Goal: Task Accomplishment & Management: Manage account settings

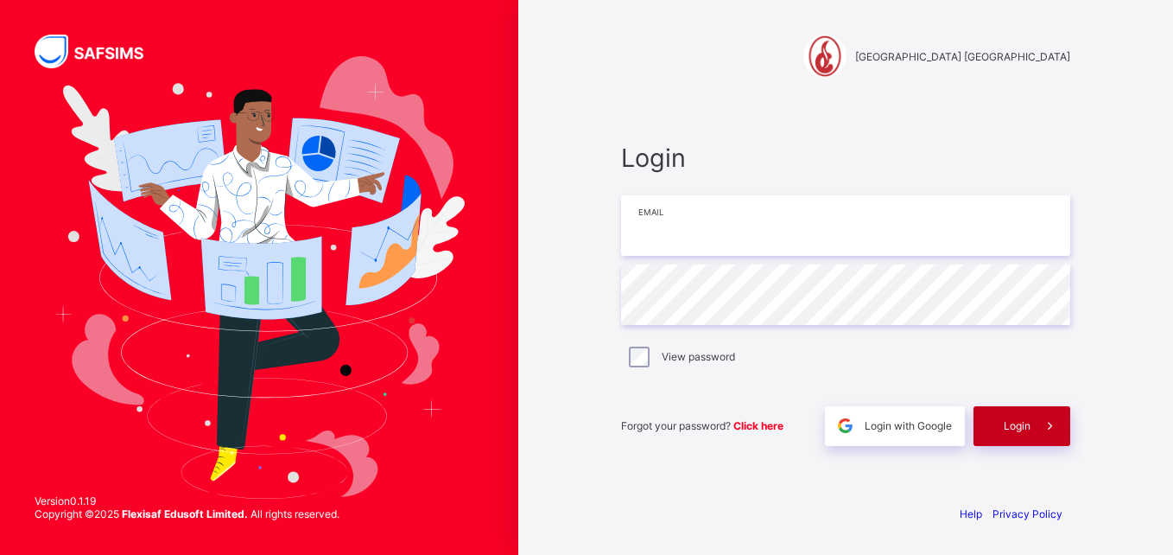
type input "**********"
click at [1023, 422] on span "Login" at bounding box center [1017, 425] width 27 height 13
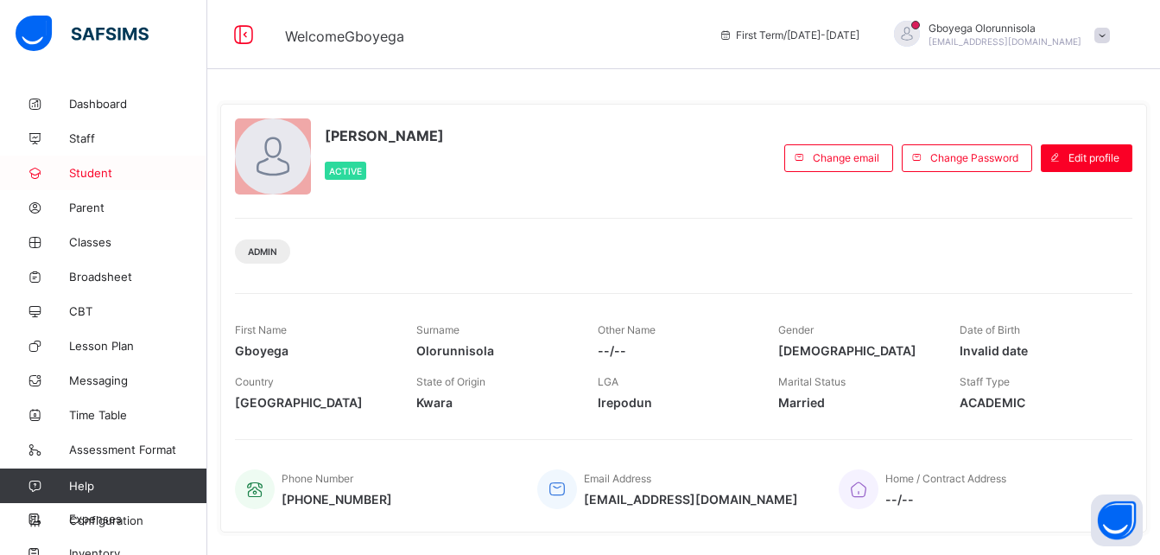
click at [93, 172] on span "Student" at bounding box center [138, 173] width 138 height 14
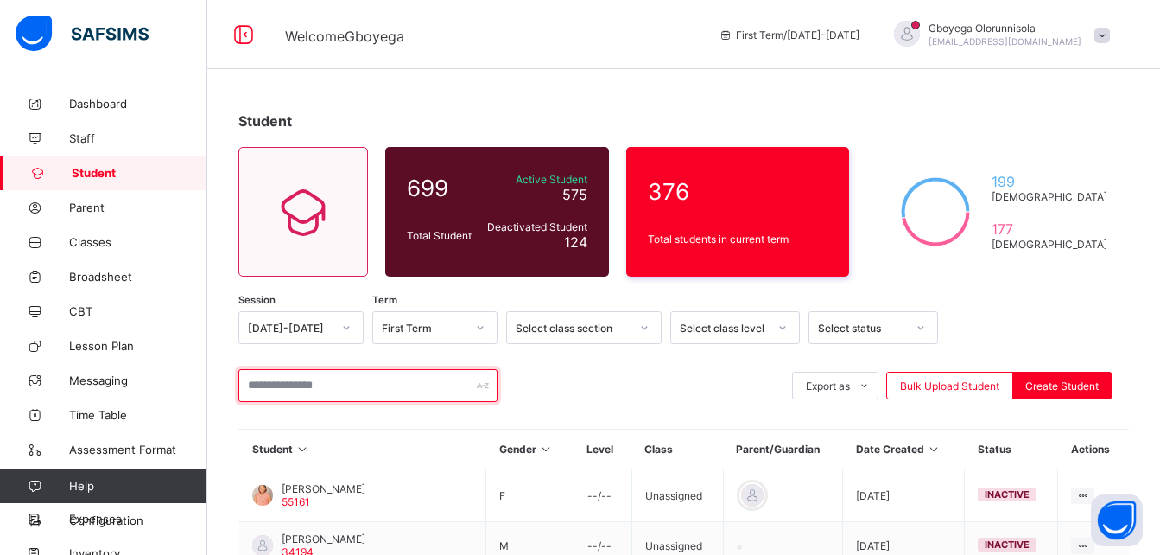
click at [396, 390] on input "text" at bounding box center [367, 385] width 259 height 33
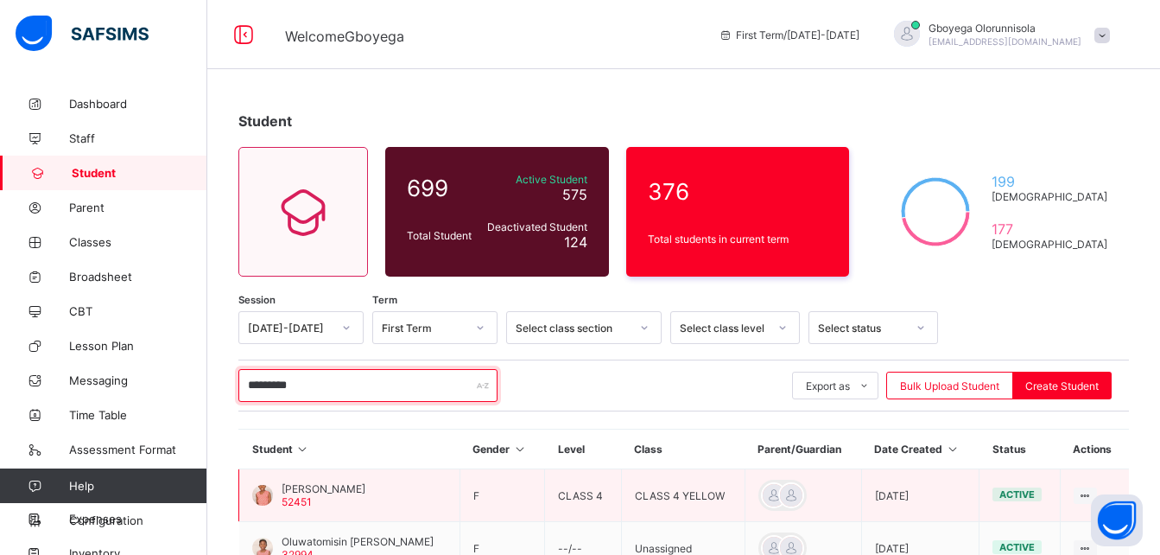
type input "*********"
click at [330, 489] on span "[PERSON_NAME]" at bounding box center [324, 488] width 84 height 13
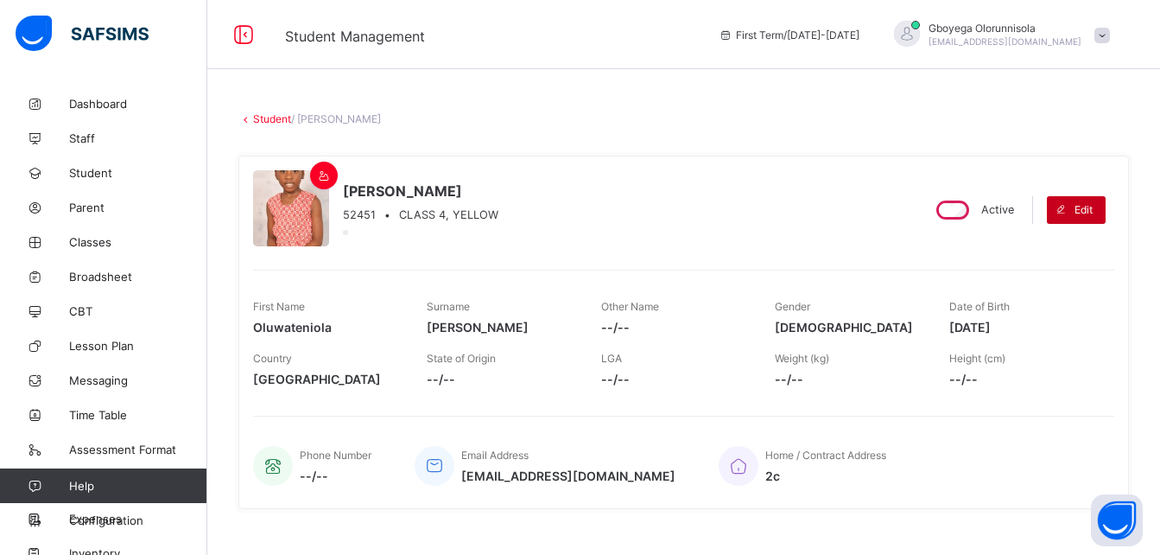
click at [1075, 205] on span at bounding box center [1061, 210] width 28 height 28
select select "**"
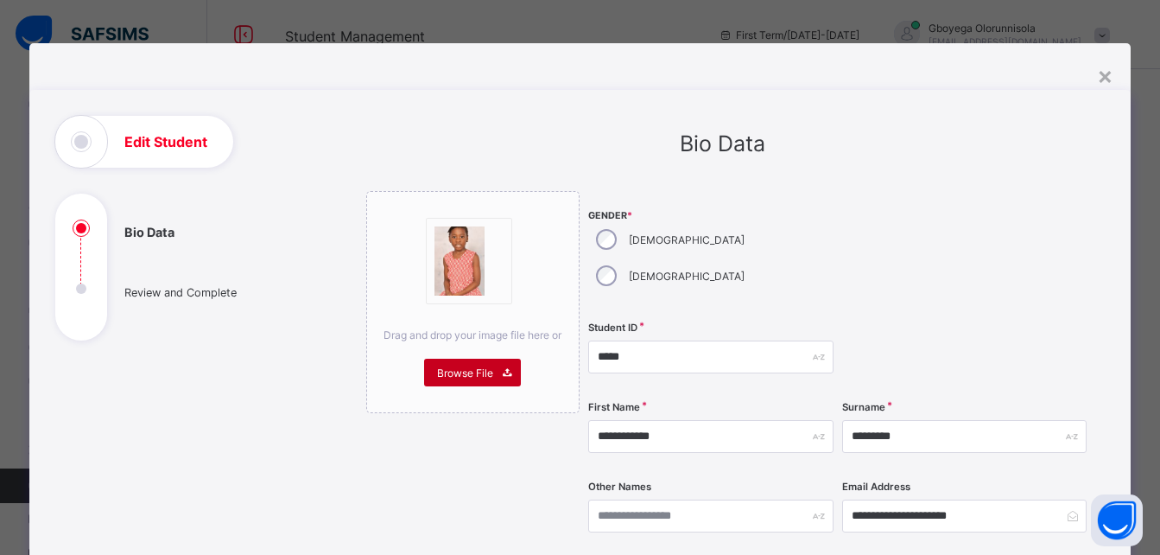
click at [456, 371] on span "Browse File" at bounding box center [465, 372] width 56 height 13
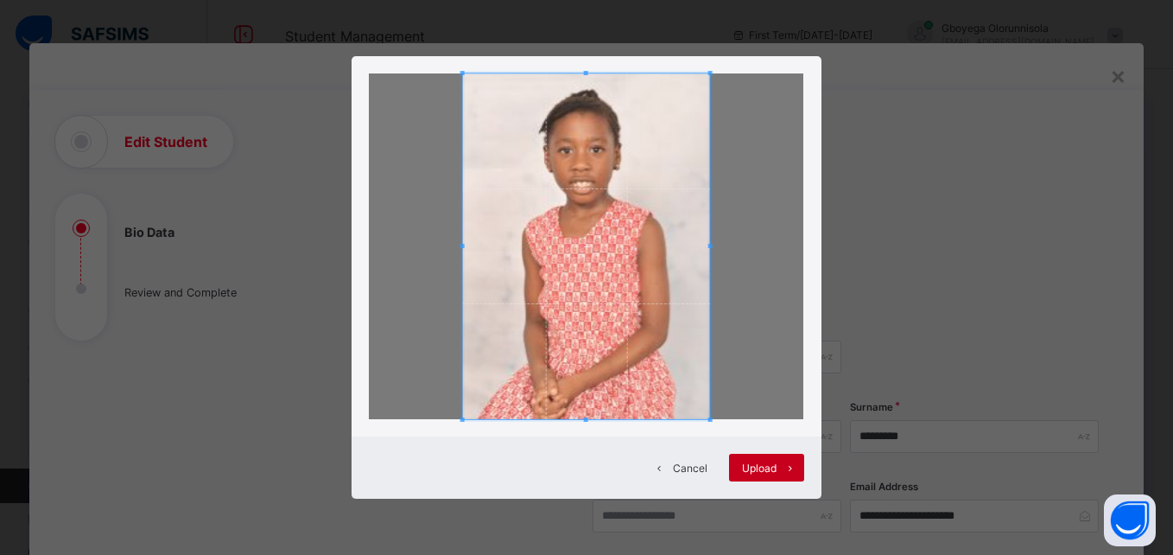
click at [758, 469] on span "Upload" at bounding box center [759, 467] width 35 height 13
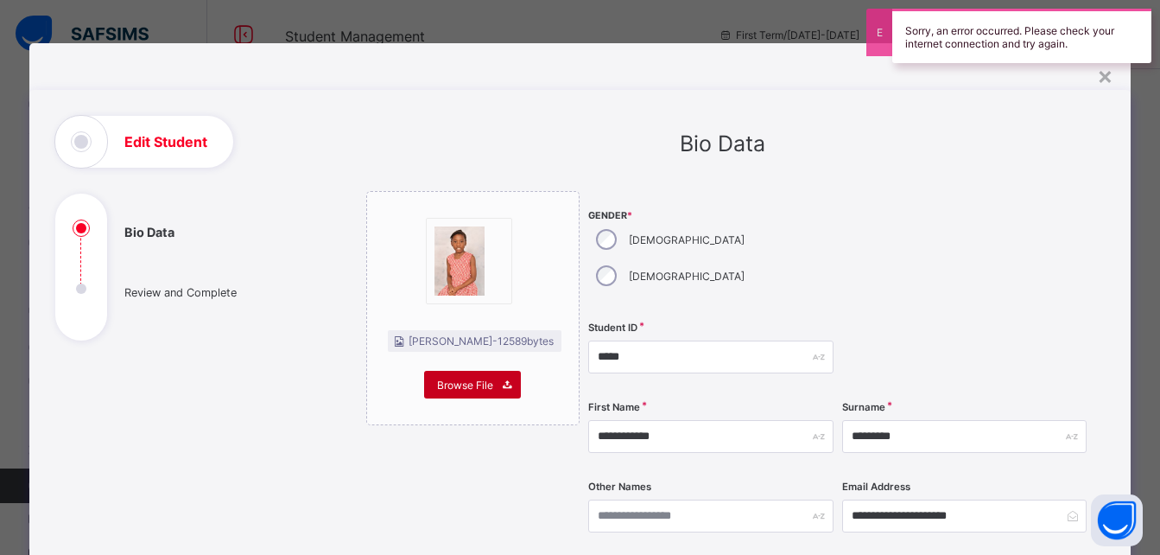
click at [510, 384] on span at bounding box center [507, 385] width 28 height 28
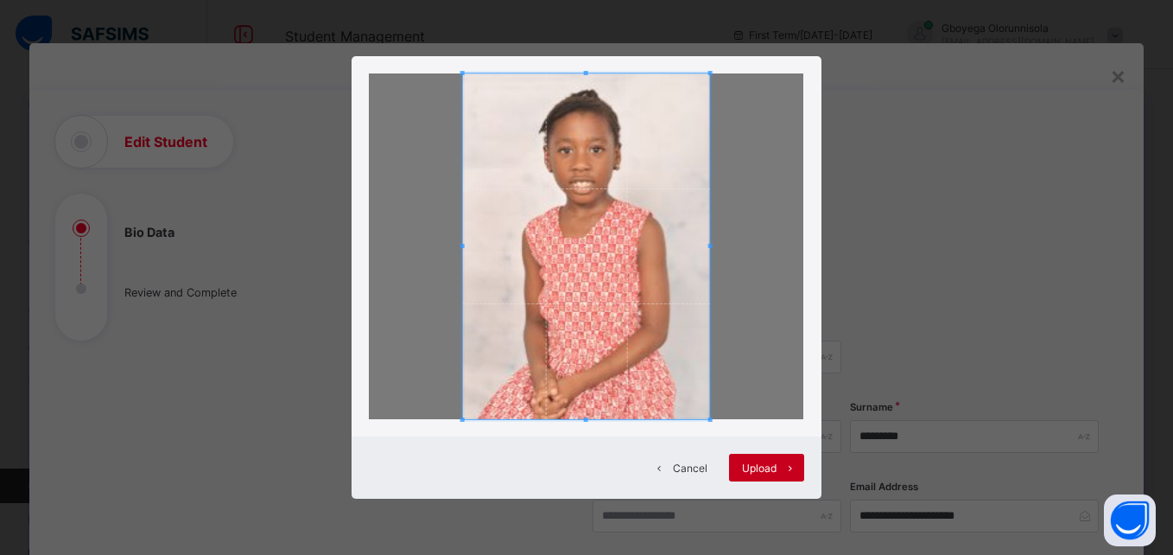
click at [758, 467] on span "Upload" at bounding box center [759, 467] width 35 height 13
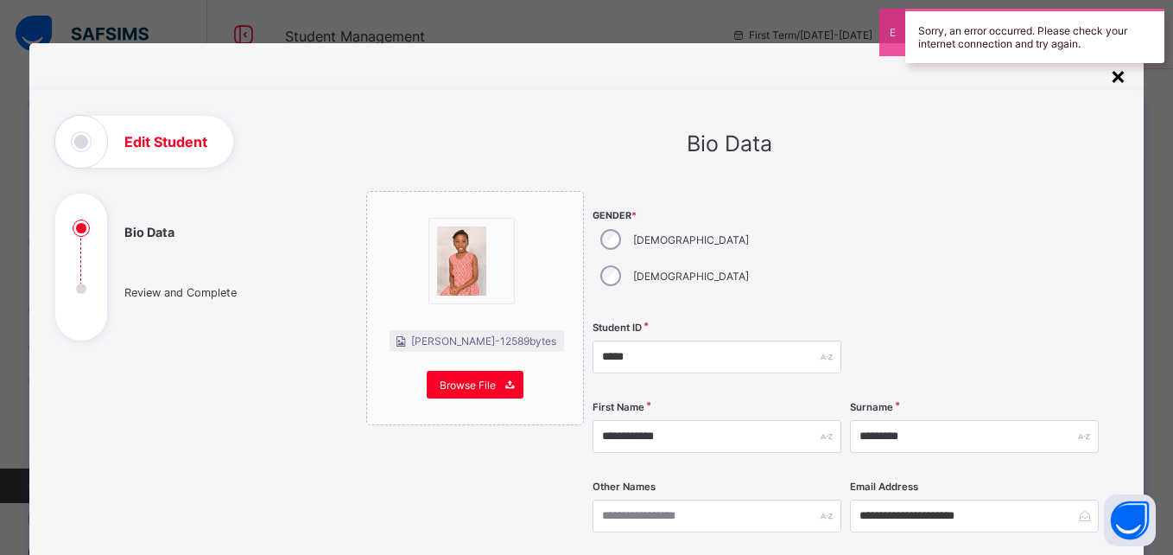
click at [1115, 73] on div "×" at bounding box center [1118, 74] width 16 height 29
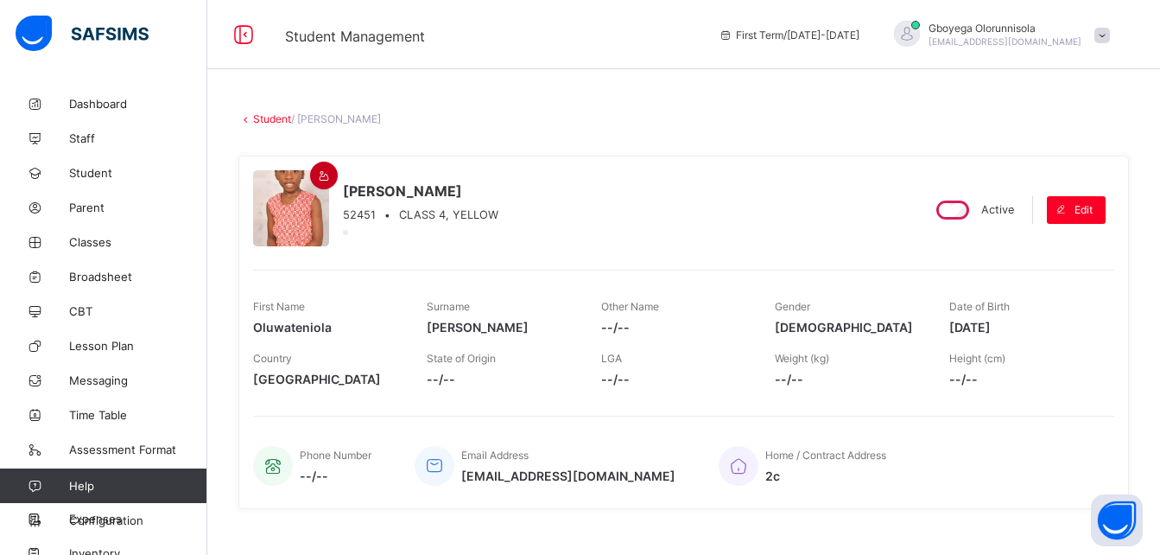
click at [320, 179] on icon at bounding box center [324, 175] width 15 height 13
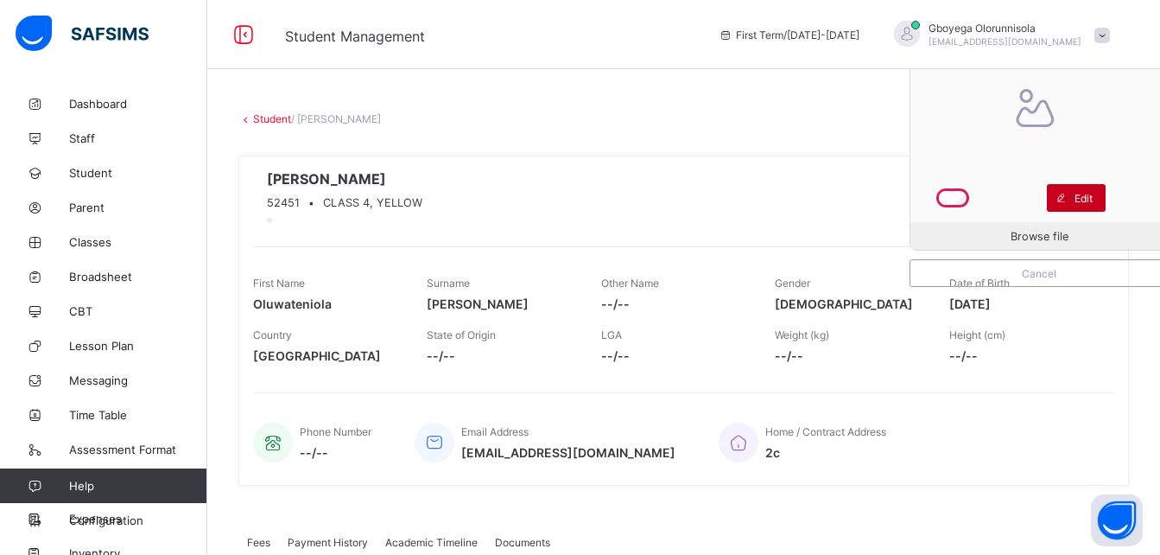
click at [1089, 195] on span "Edit" at bounding box center [1084, 198] width 18 height 13
select select "**"
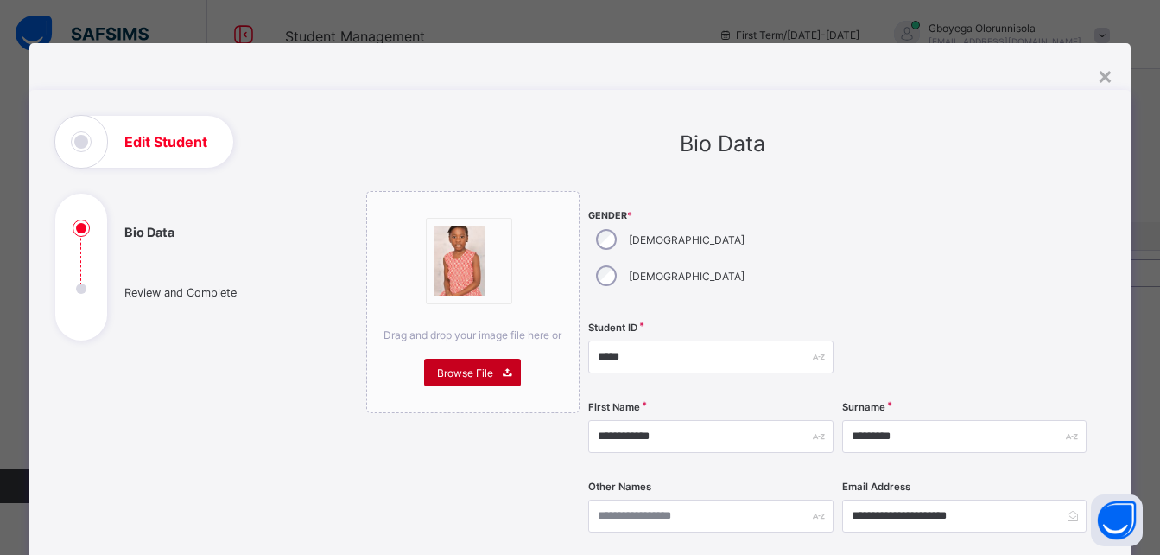
click at [471, 373] on span "Browse File" at bounding box center [465, 372] width 56 height 13
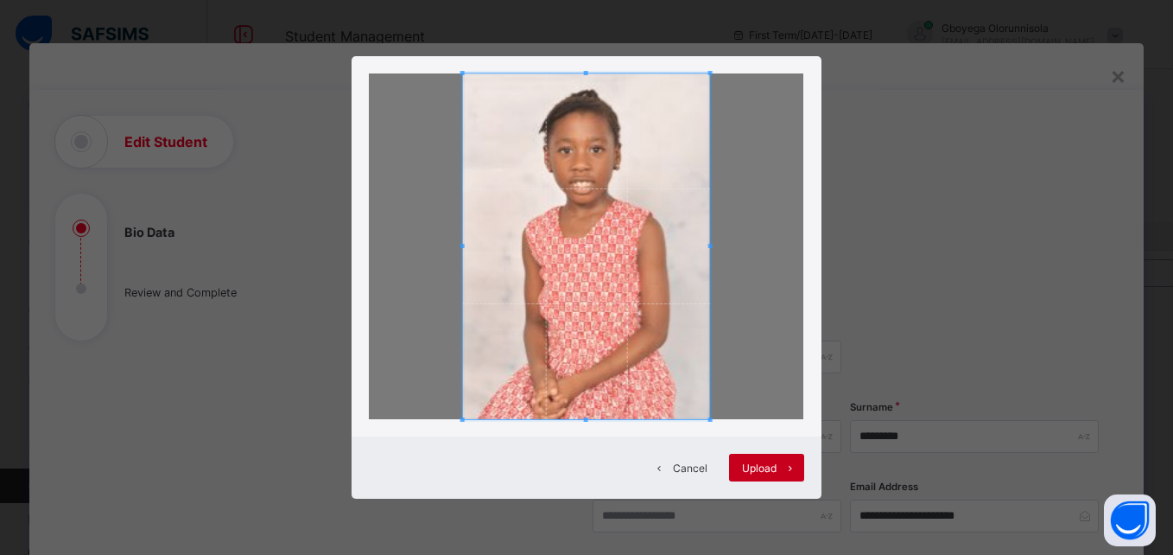
click at [761, 472] on span "Upload" at bounding box center [759, 467] width 35 height 13
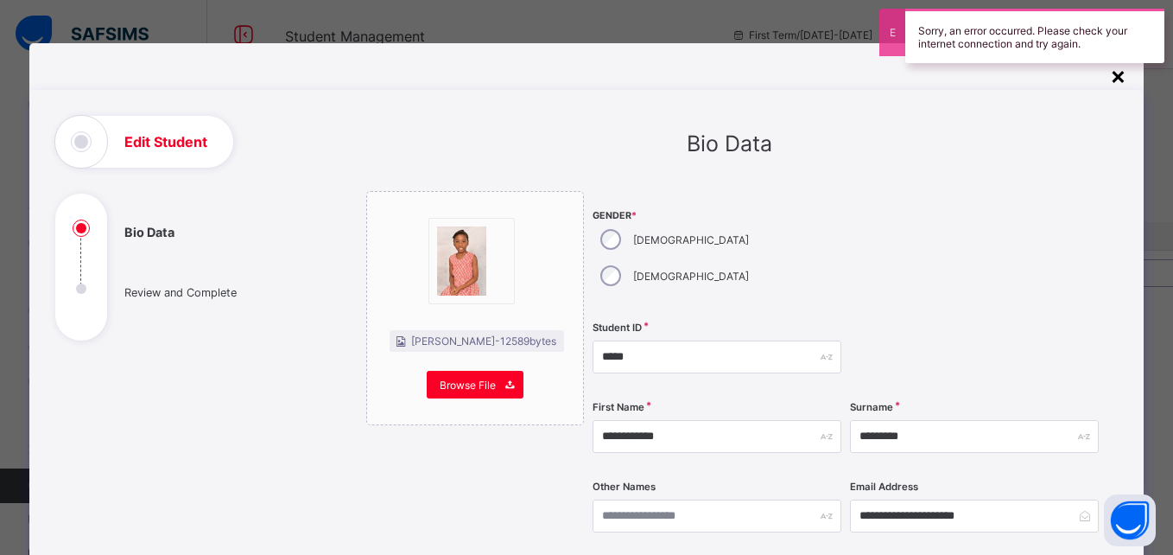
click at [1116, 79] on div "×" at bounding box center [1118, 74] width 16 height 29
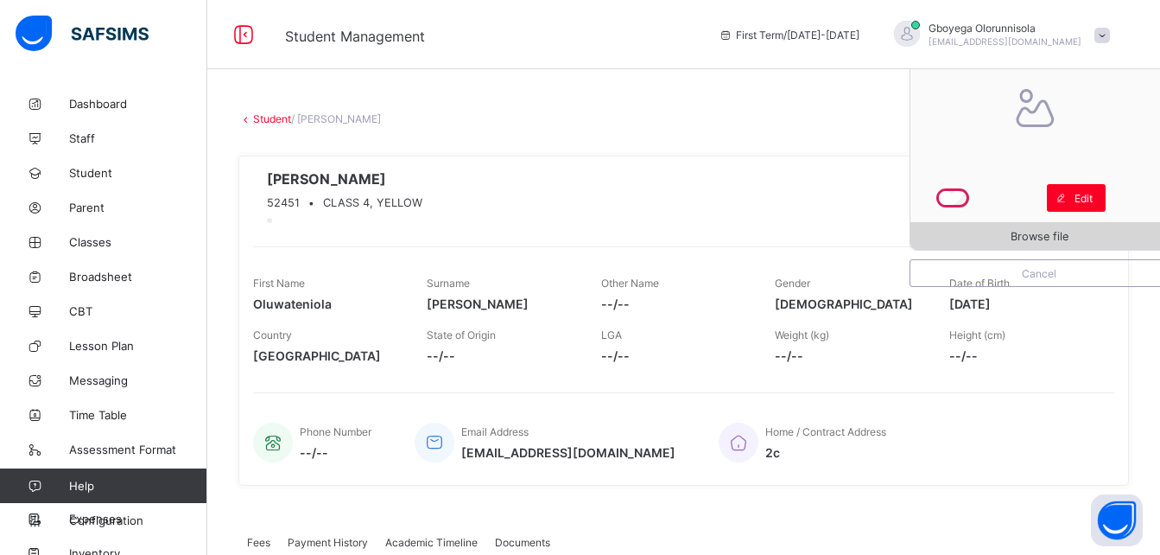
click at [1048, 232] on span "Browse file" at bounding box center [1040, 236] width 58 height 13
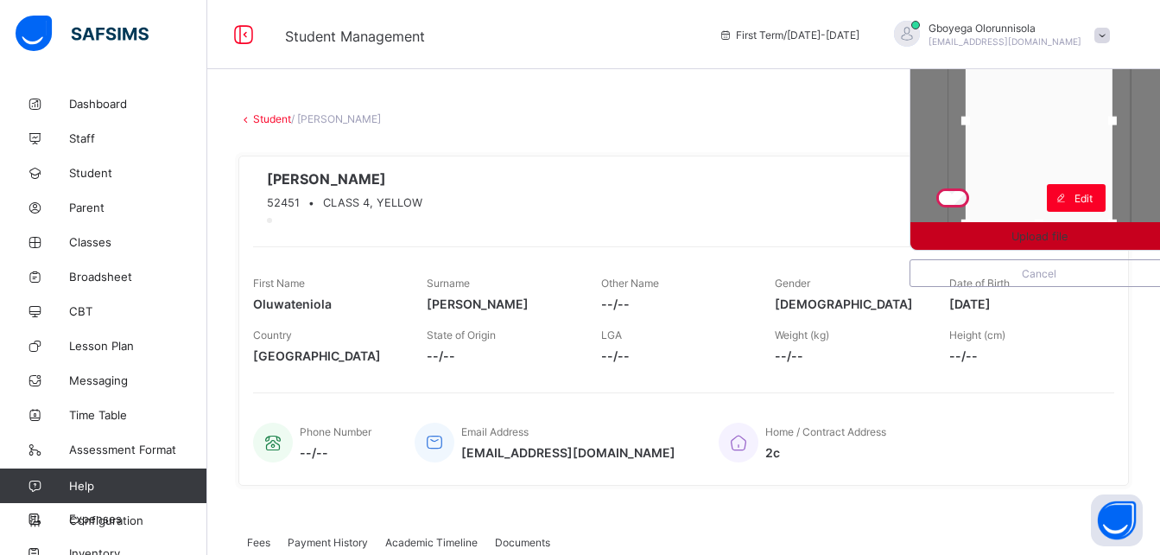
click at [1068, 232] on span "Upload file" at bounding box center [1039, 236] width 56 height 13
